Goal: Check status: Check status

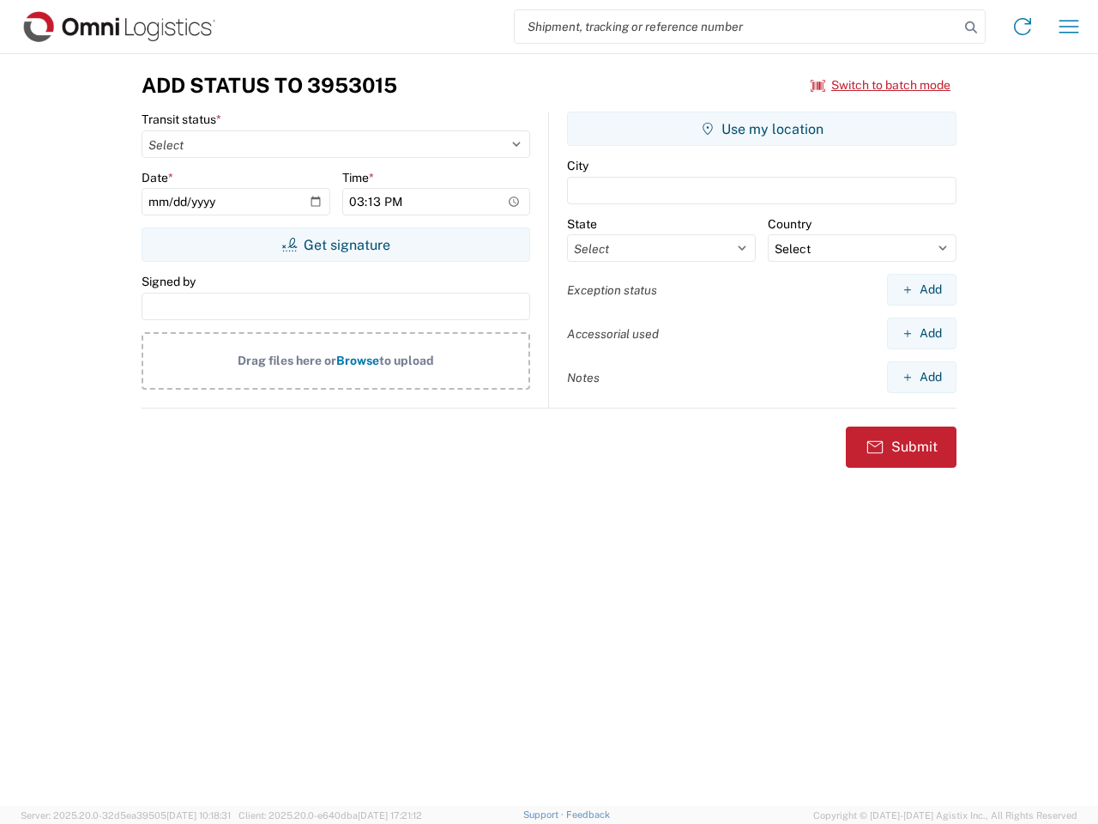
click at [737, 27] on input "search" at bounding box center [737, 26] width 444 height 33
click at [971, 27] on icon at bounding box center [971, 27] width 24 height 24
click at [1023, 27] on icon at bounding box center [1022, 26] width 27 height 27
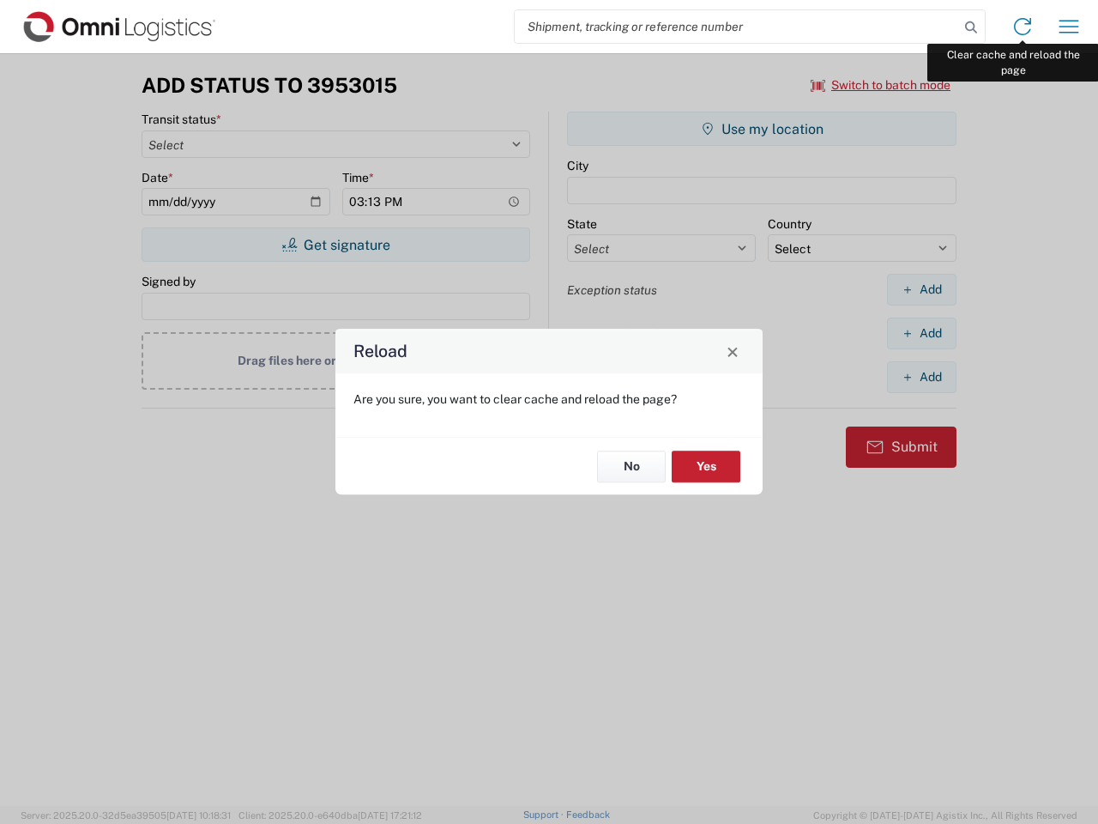
click at [1069, 27] on div "Reload Are you sure, you want to clear cache and reload the page? No Yes" at bounding box center [549, 412] width 1098 height 824
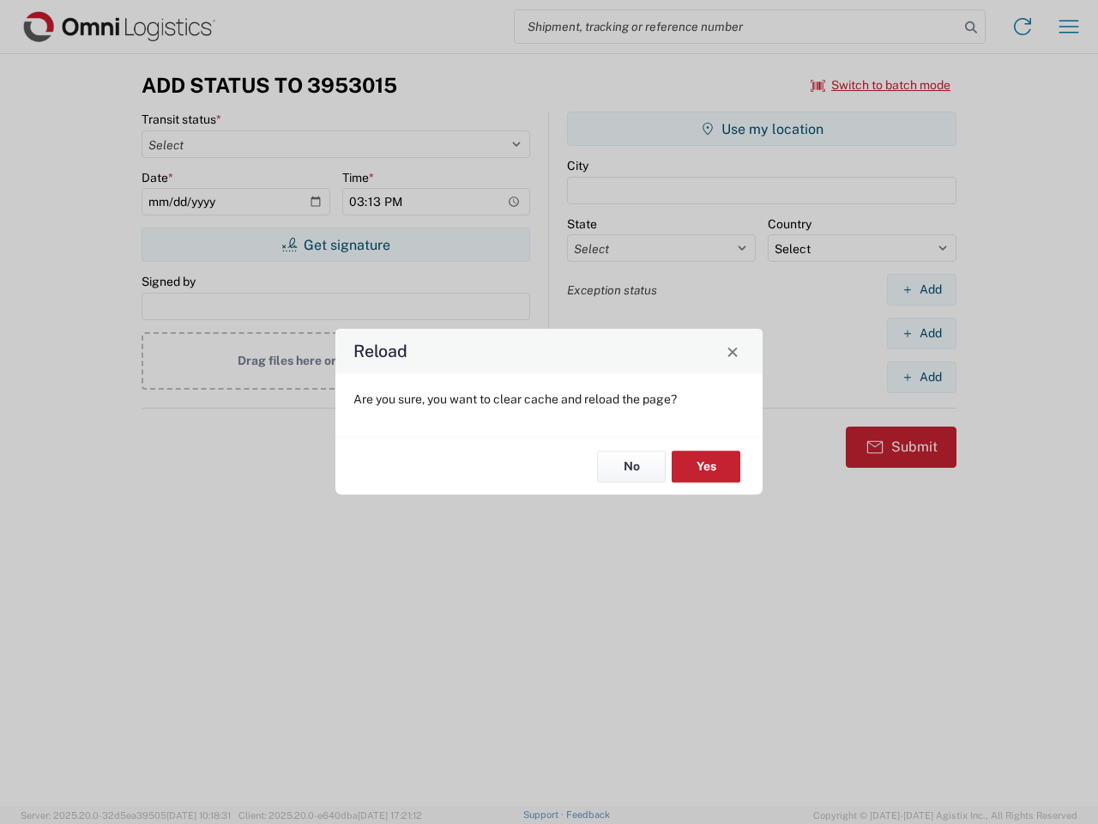
click at [881, 85] on div "Reload Are you sure, you want to clear cache and reload the page? No Yes" at bounding box center [549, 412] width 1098 height 824
click at [335, 244] on div "Reload Are you sure, you want to clear cache and reload the page? No Yes" at bounding box center [549, 412] width 1098 height 824
click at [762, 129] on div "Reload Are you sure, you want to clear cache and reload the page? No Yes" at bounding box center [549, 412] width 1098 height 824
click at [921, 289] on div "Reload Are you sure, you want to clear cache and reload the page? No Yes" at bounding box center [549, 412] width 1098 height 824
click at [921, 333] on div "Reload Are you sure, you want to clear cache and reload the page? No Yes" at bounding box center [549, 412] width 1098 height 824
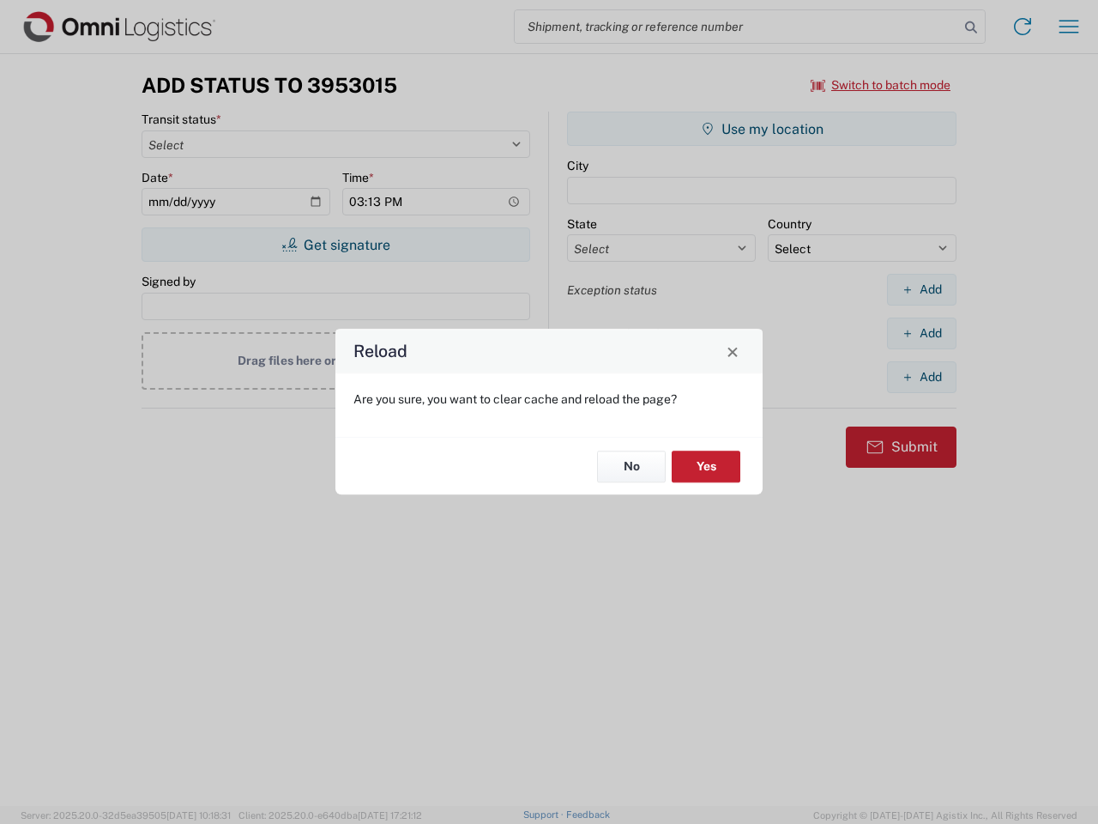
click at [921, 377] on div "Reload Are you sure, you want to clear cache and reload the page? No Yes" at bounding box center [549, 412] width 1098 height 824
